Goal: Navigation & Orientation: Find specific page/section

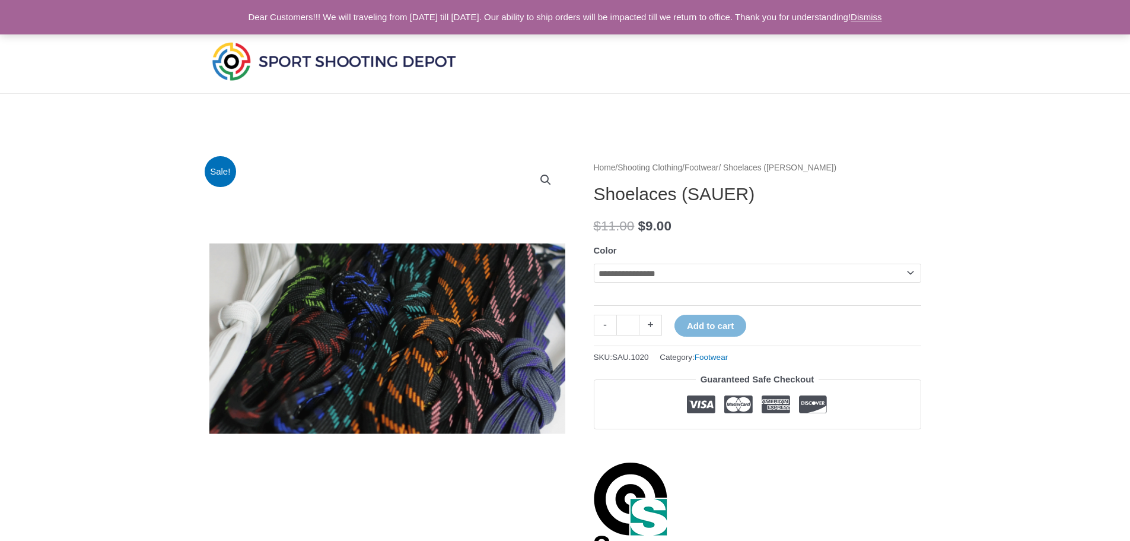
click at [719, 168] on link "Footwear" at bounding box center [702, 167] width 34 height 9
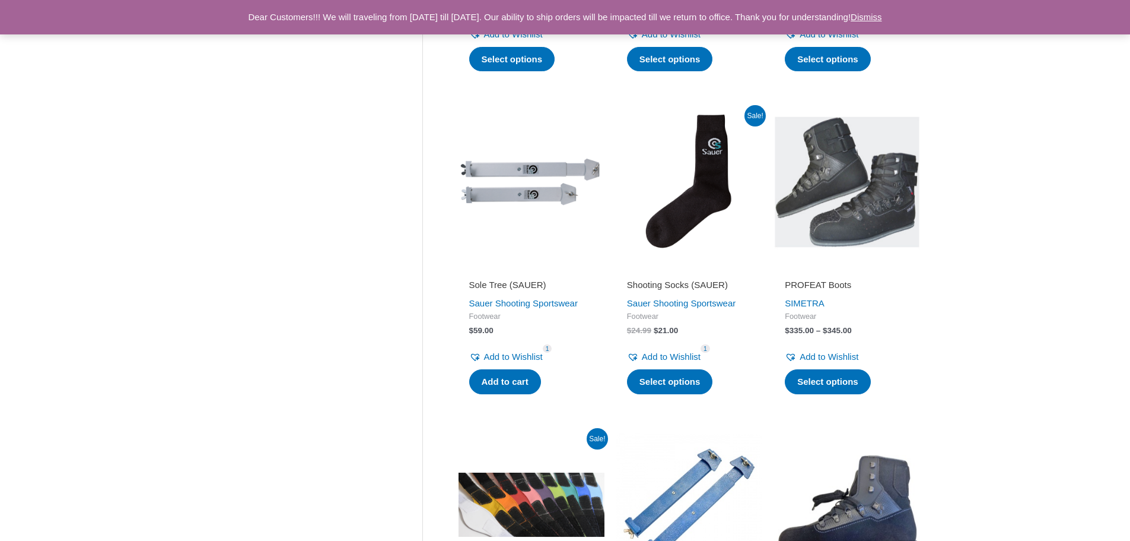
scroll to position [1365, 0]
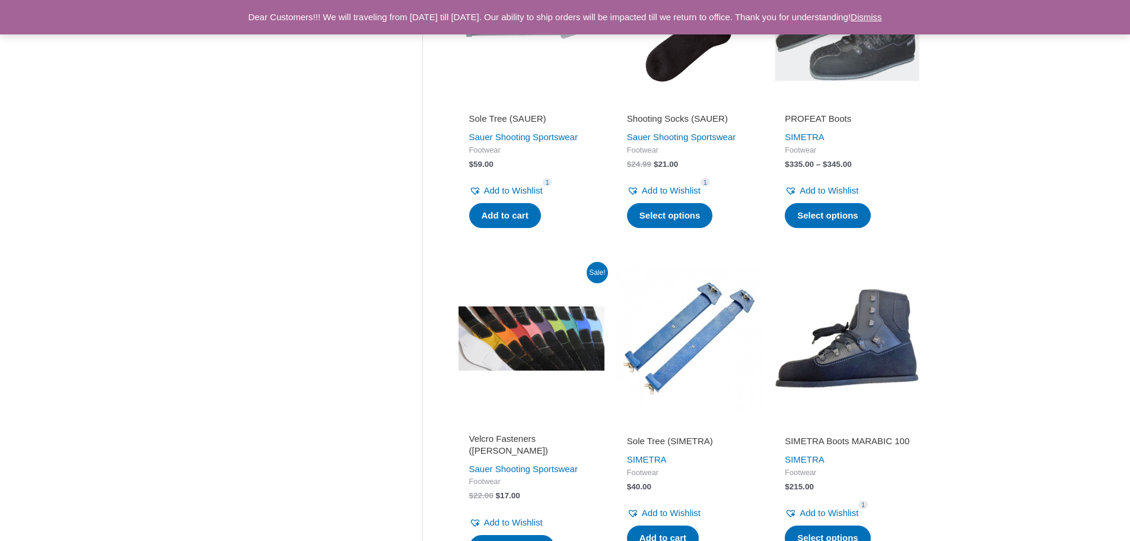
click at [538, 339] on img at bounding box center [532, 338] width 146 height 146
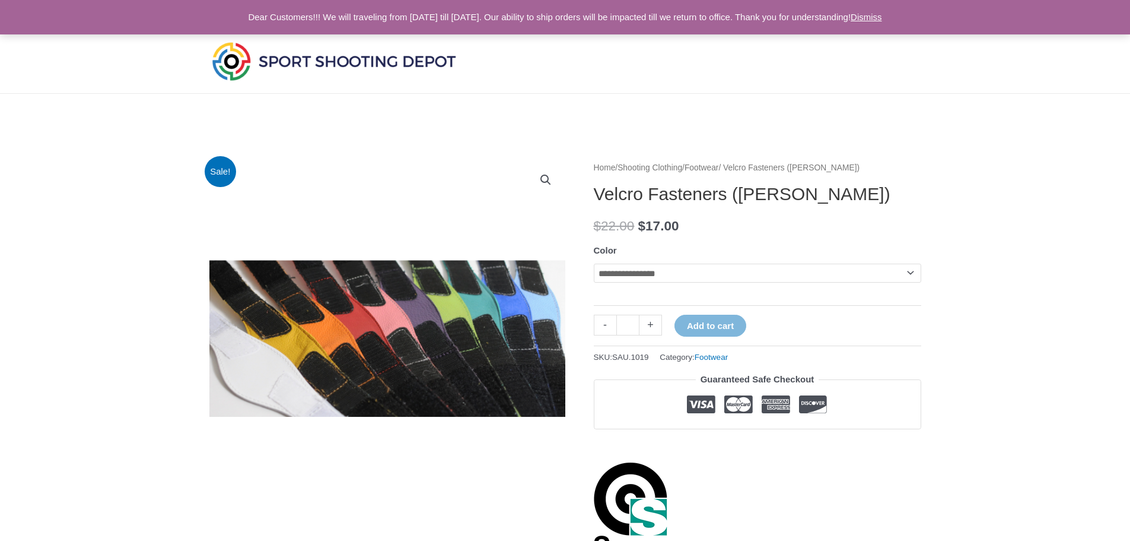
click at [631, 269] on select "**********" at bounding box center [758, 272] width 328 height 19
click at [882, 14] on link "Dismiss" at bounding box center [866, 17] width 31 height 10
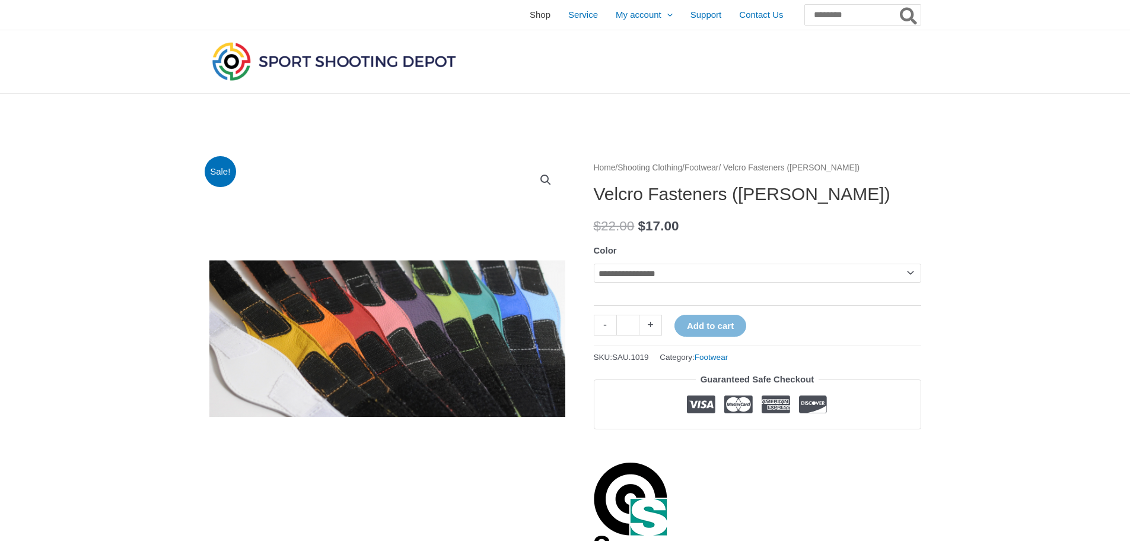
click at [530, 15] on span "Shop" at bounding box center [540, 15] width 21 height 30
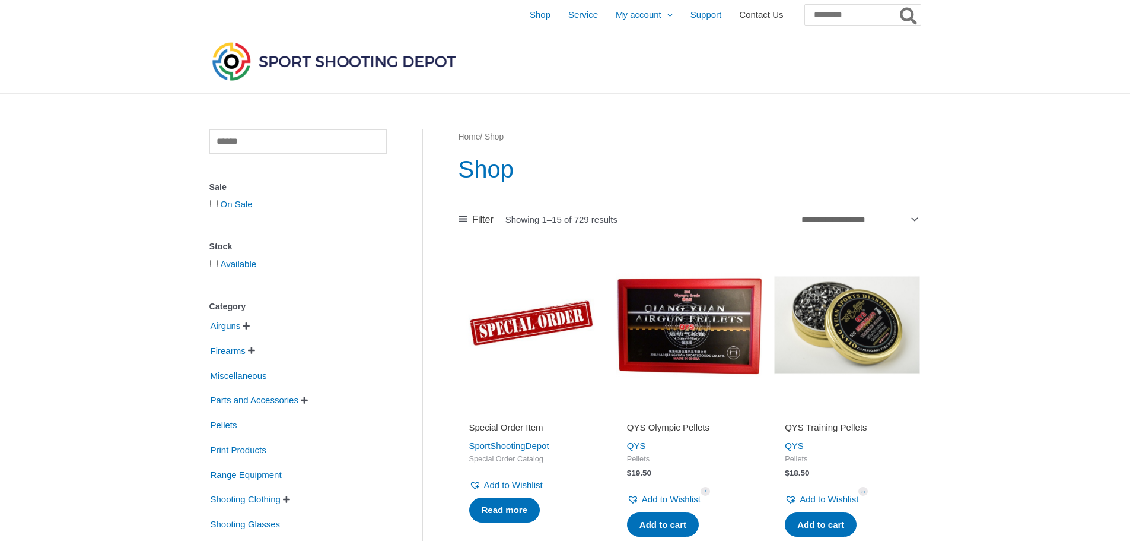
click at [739, 18] on span "Contact Us" at bounding box center [761, 15] width 44 height 30
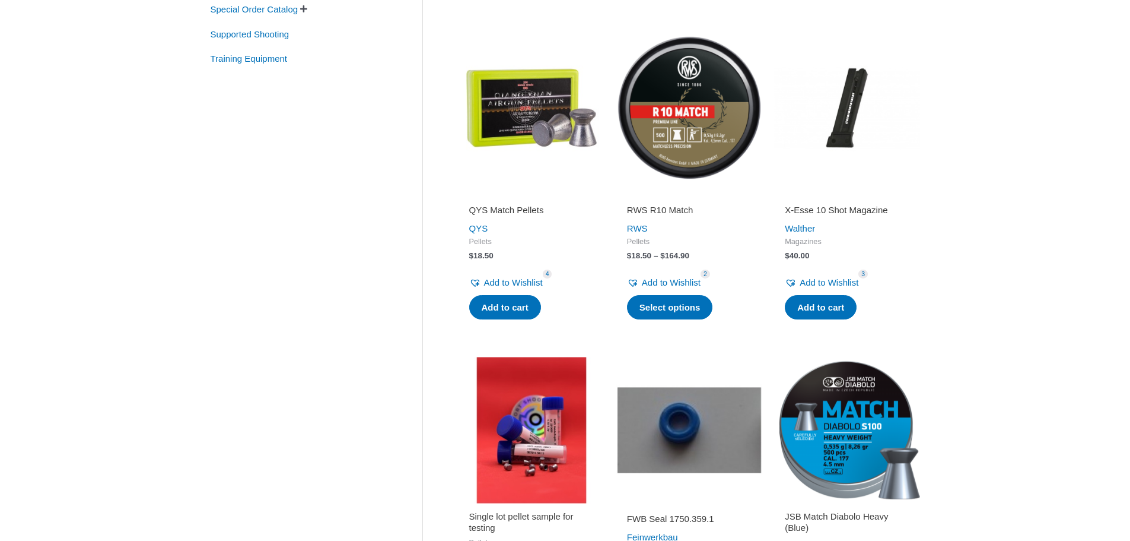
scroll to position [712, 0]
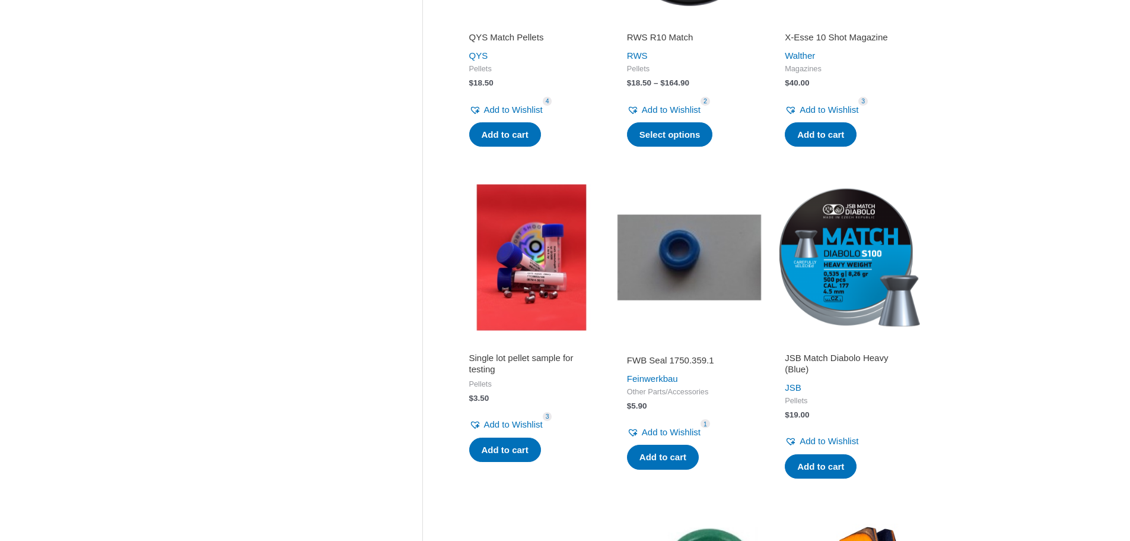
click at [217, 214] on div "Clear Sale On Sale Stock Available Category Airguns   Air Pistols Air Rifles …" at bounding box center [316, 316] width 214 height 1798
click at [192, 241] on div "Clear Sale On Sale Stock Available Category Airguns   Air Pistols Air Rifles …" at bounding box center [565, 310] width 1130 height 1856
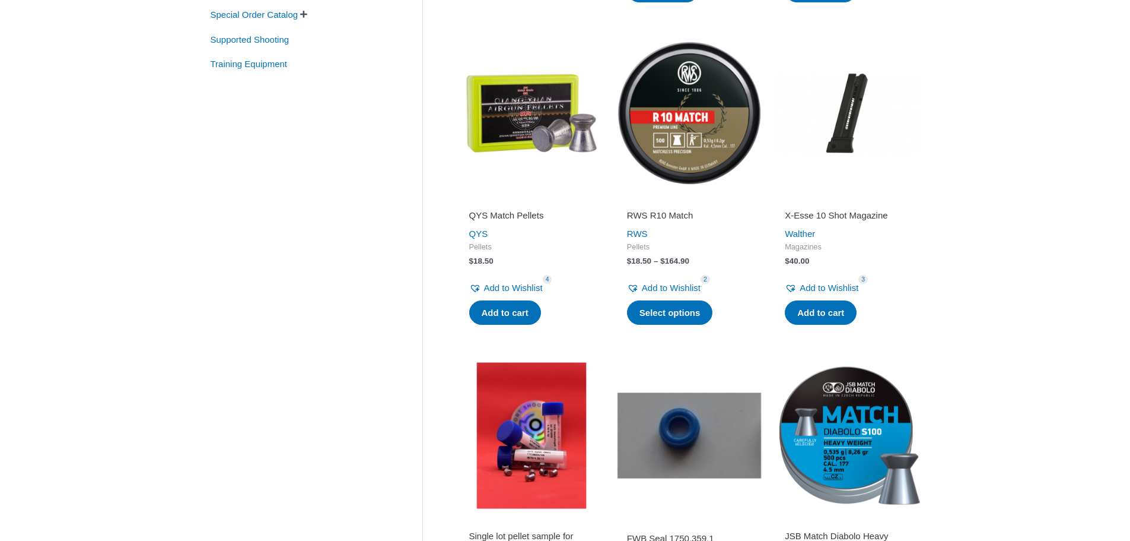
scroll to position [0, 0]
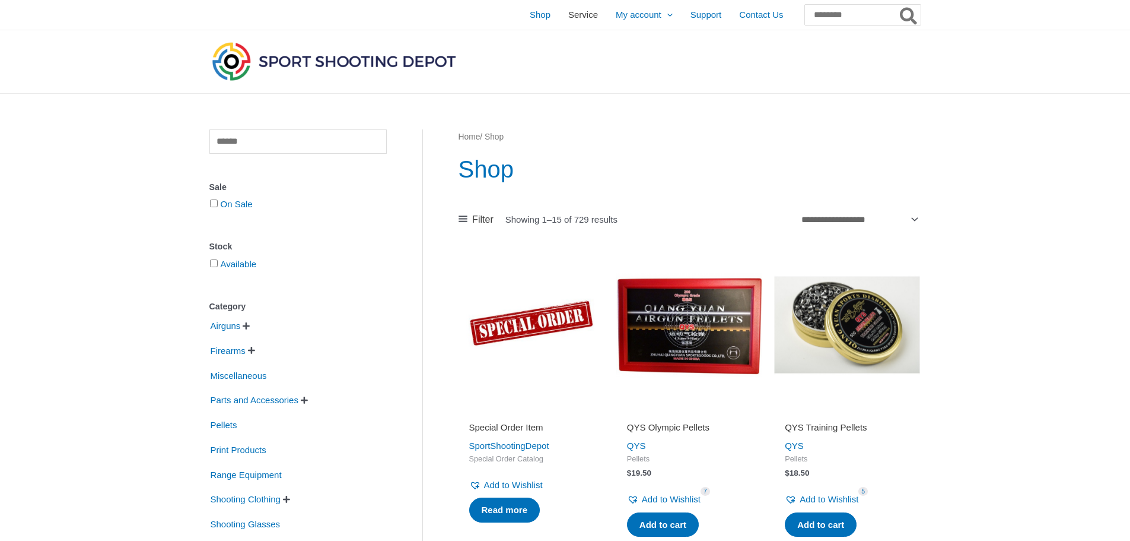
click at [568, 20] on span "Service" at bounding box center [583, 15] width 30 height 30
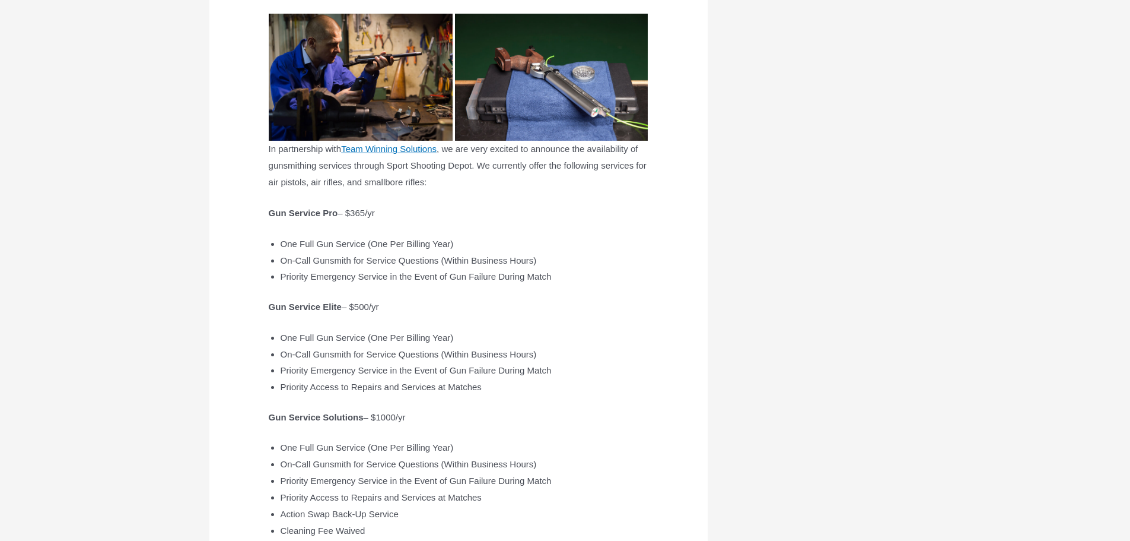
scroll to position [415, 0]
